Goal: Information Seeking & Learning: Understand process/instructions

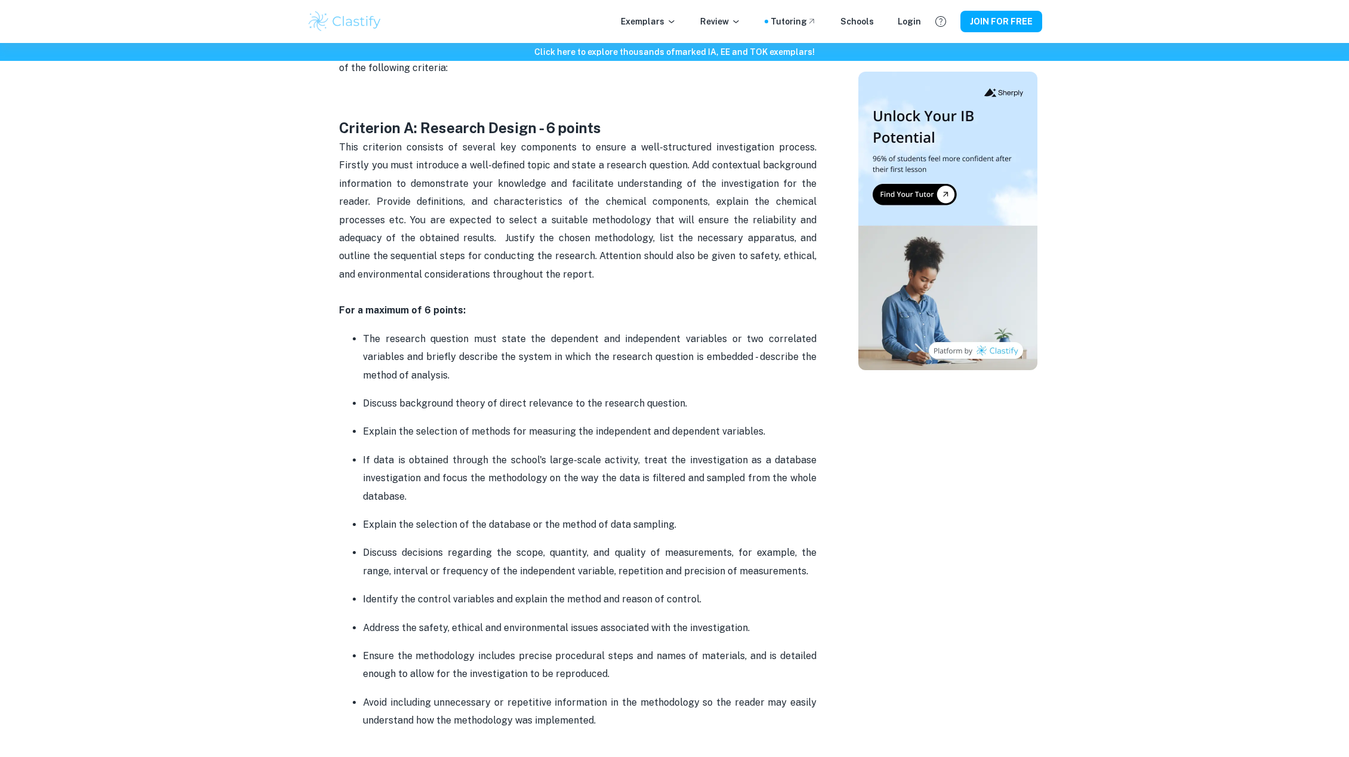
scroll to position [763, 0]
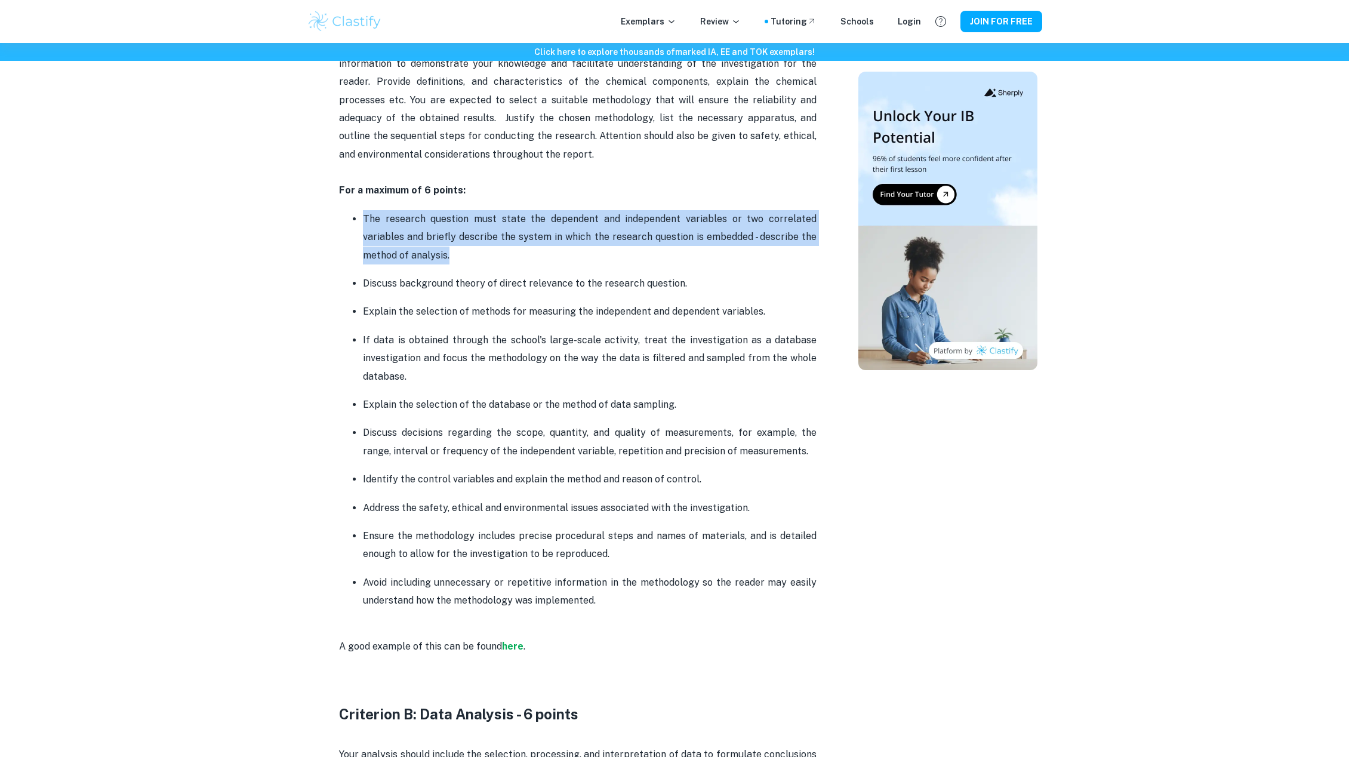
drag, startPoint x: 349, startPoint y: 212, endPoint x: 564, endPoint y: 263, distance: 221.5
click at [564, 263] on ul "The research question must state the dependent and independent variables or two…" at bounding box center [578, 410] width 478 height 401
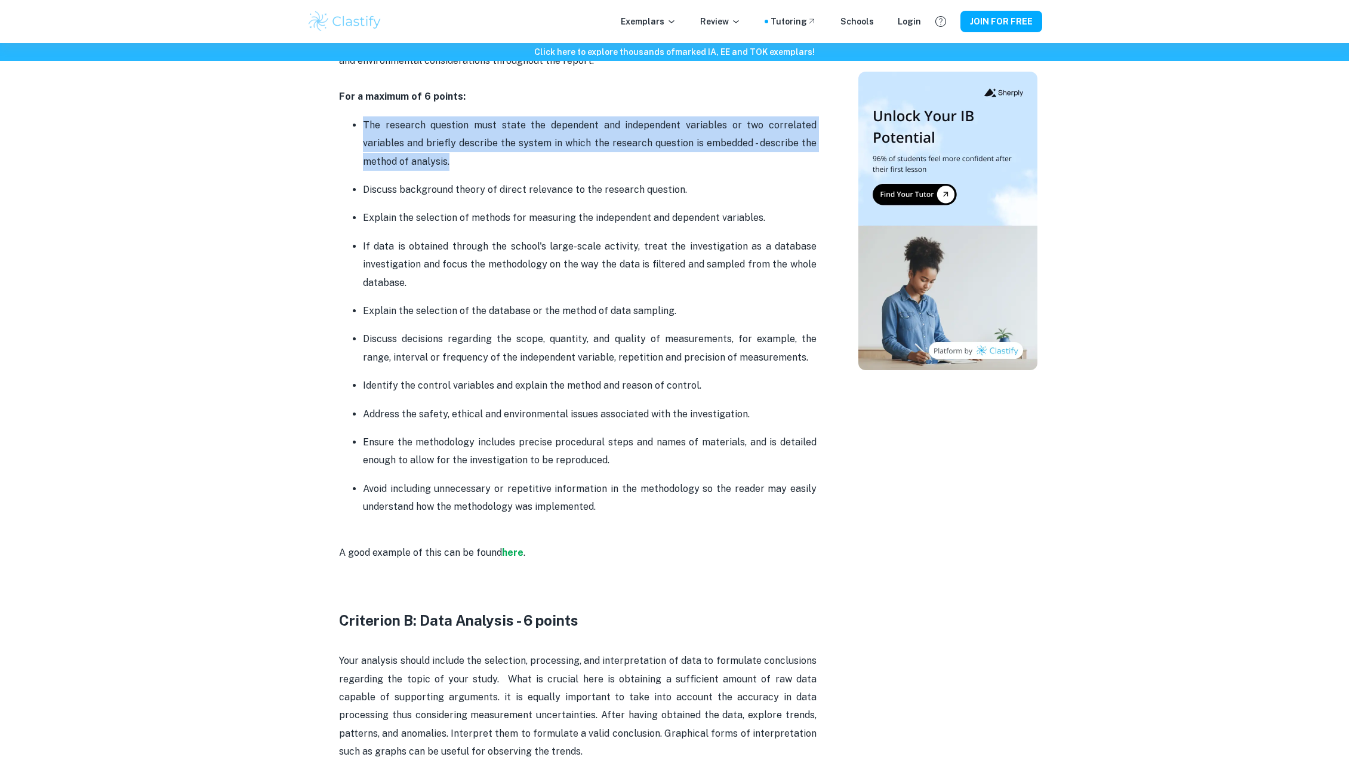
scroll to position [767, 0]
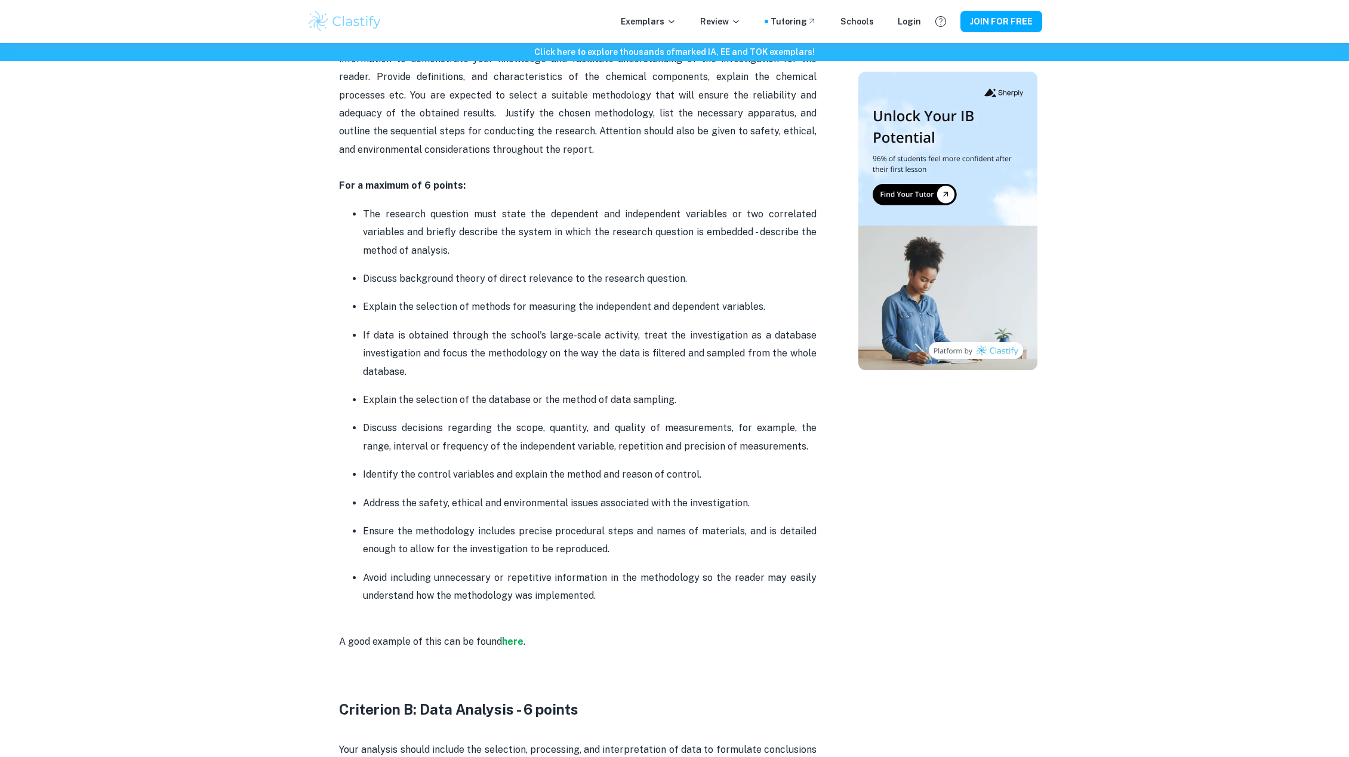
click at [368, 282] on p "Discuss background theory of direct relevance to the research question." at bounding box center [590, 279] width 454 height 18
drag, startPoint x: 353, startPoint y: 278, endPoint x: 704, endPoint y: 287, distance: 350.6
click at [704, 287] on li "Discuss background theory of direct relevance to the research question." at bounding box center [590, 278] width 454 height 19
click at [529, 383] on ul "The research question must state the dependent and independent variables or two…" at bounding box center [578, 405] width 478 height 401
drag, startPoint x: 338, startPoint y: 322, endPoint x: 547, endPoint y: 376, distance: 215.9
